Goal: Find specific page/section: Find specific page/section

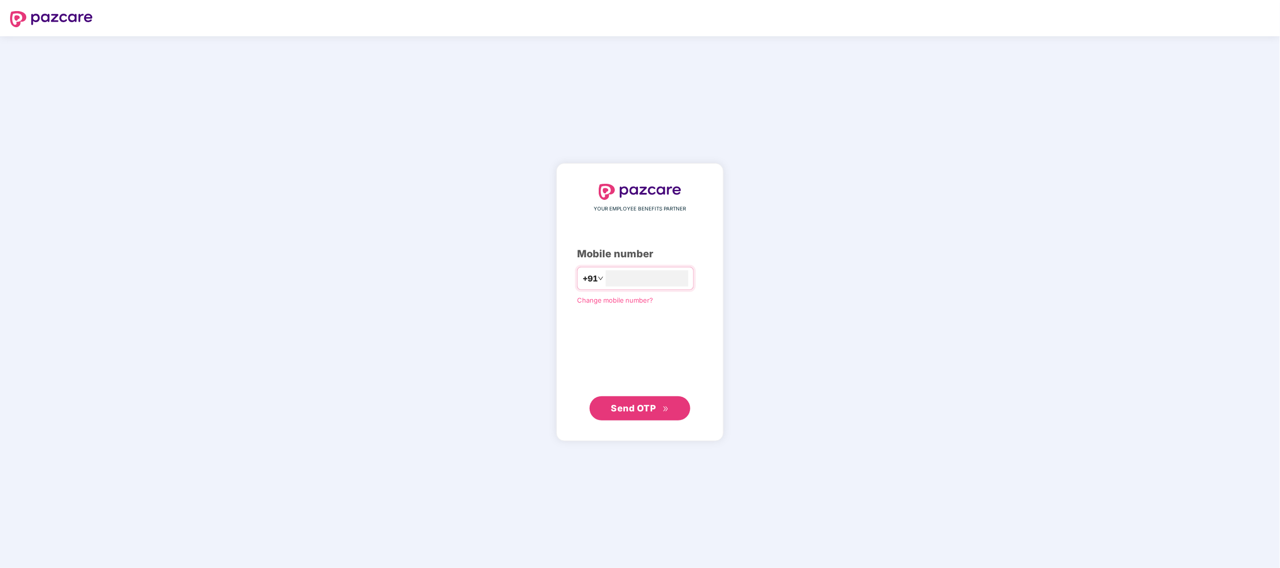
type input "*"
type input "**********"
click at [603, 407] on button "Send OTP" at bounding box center [640, 408] width 101 height 24
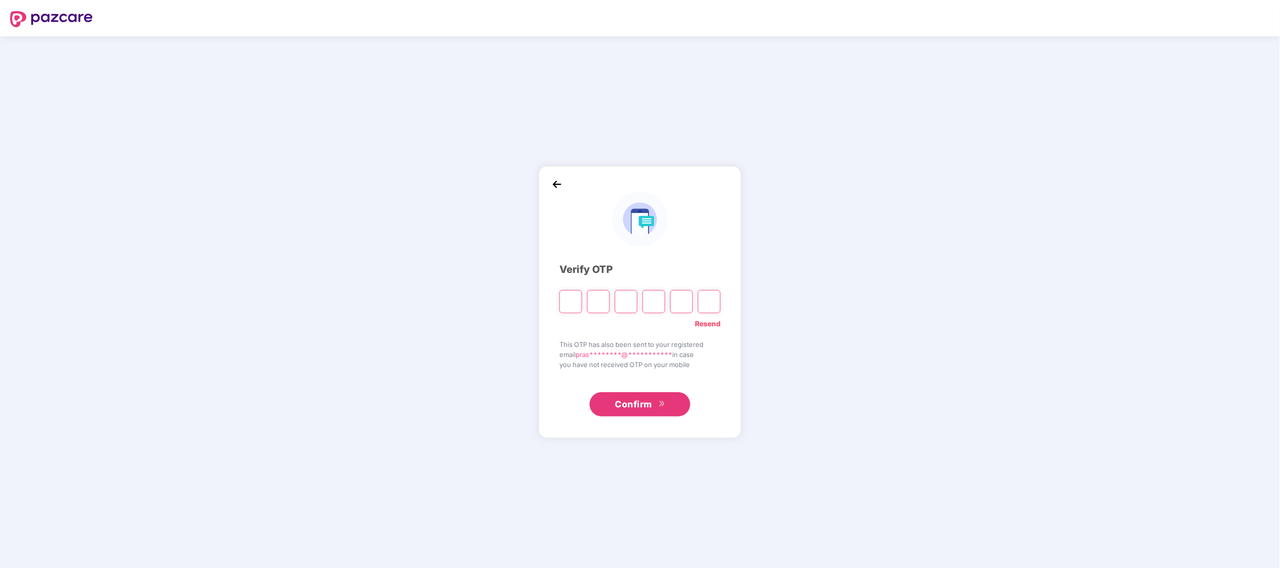
paste input "*"
type input "*"
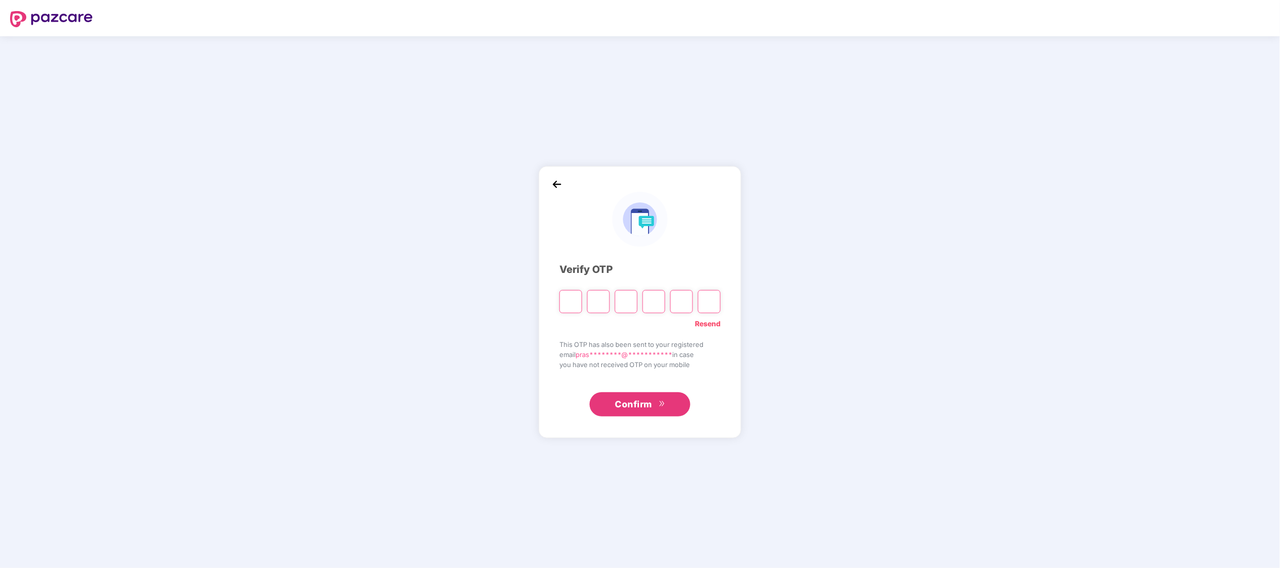
type input "*"
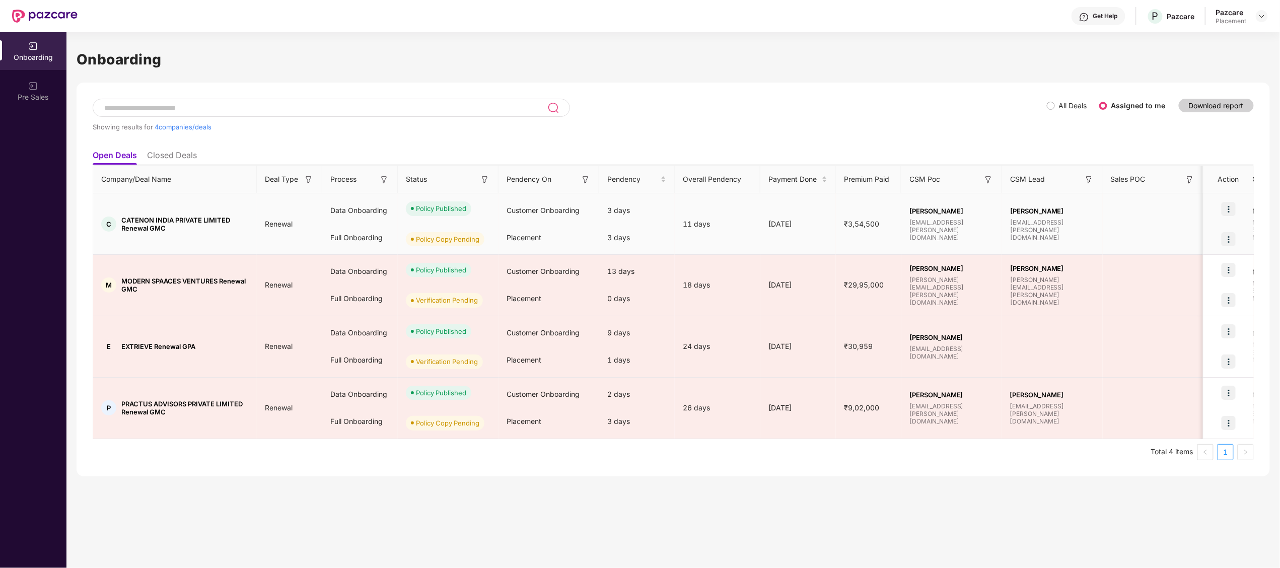
click at [139, 213] on td "C CATENON INDIA PRIVATE LIMITED Renewal GMC" at bounding box center [175, 223] width 164 height 61
copy span "CATENON"
click at [139, 213] on td "C CATENON INDIA PRIVATE LIMITED Renewal GMC" at bounding box center [175, 223] width 164 height 61
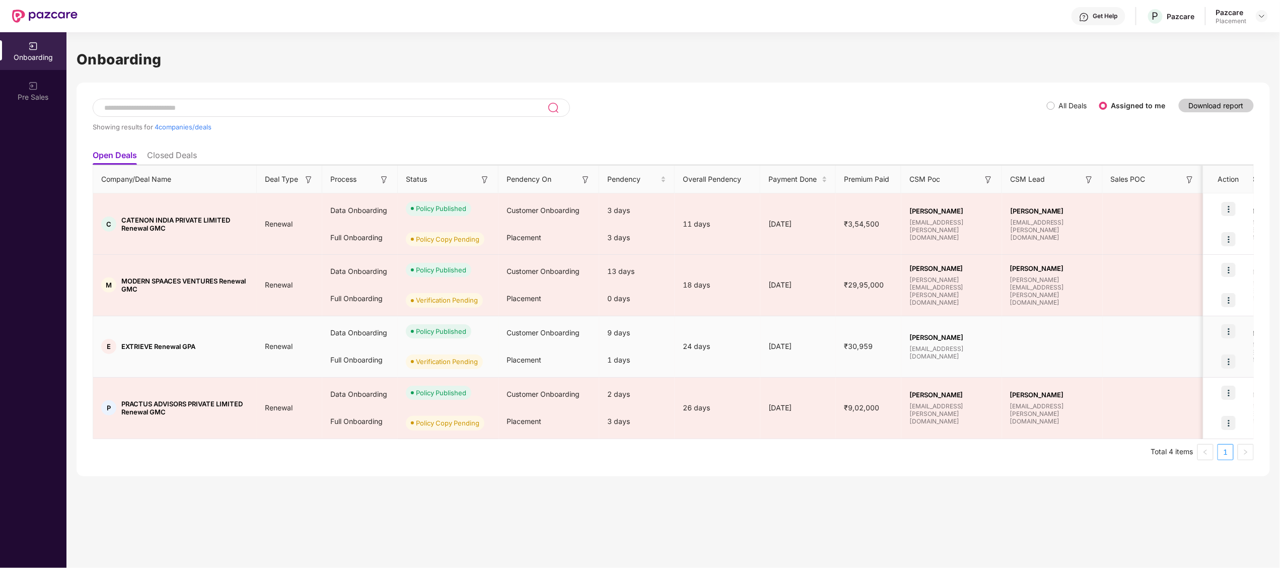
click at [134, 345] on span "EXTRIEVE Renewal GPA" at bounding box center [158, 346] width 74 height 8
copy span "EXTRIEVE"
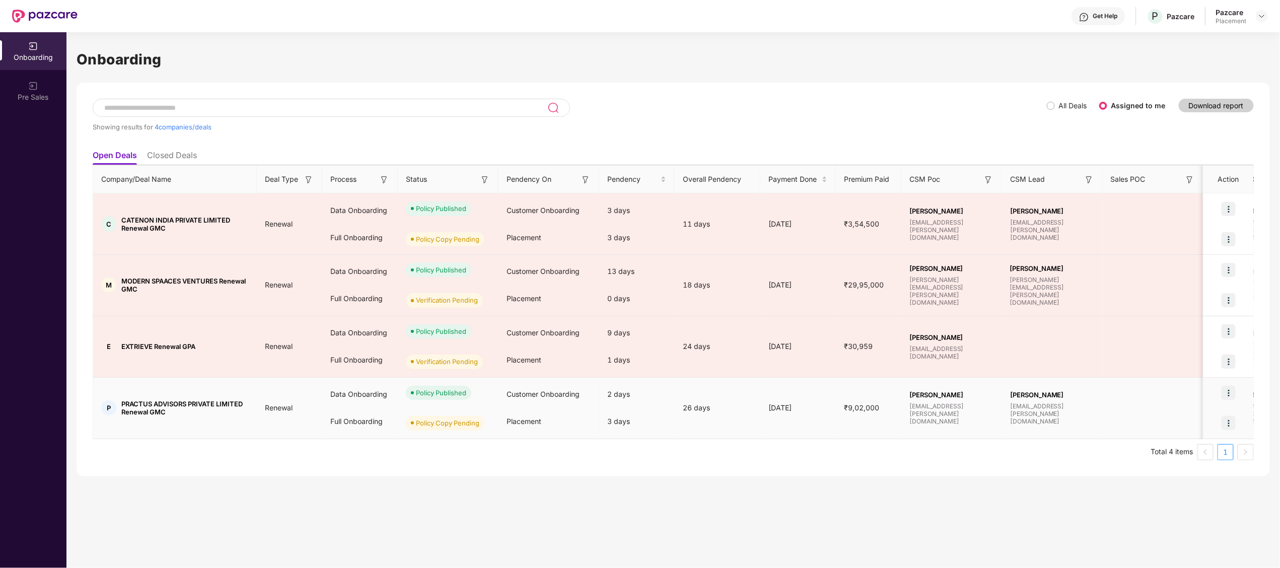
click at [133, 402] on span "PRACTUS ADVISORS PRIVATE LIMITED Renewal GMC" at bounding box center [184, 408] width 127 height 16
copy span "PRACTUS"
click at [133, 402] on span "PRACTUS ADVISORS PRIVATE LIMITED Renewal GMC" at bounding box center [184, 408] width 127 height 16
